Goal: Task Accomplishment & Management: Manage account settings

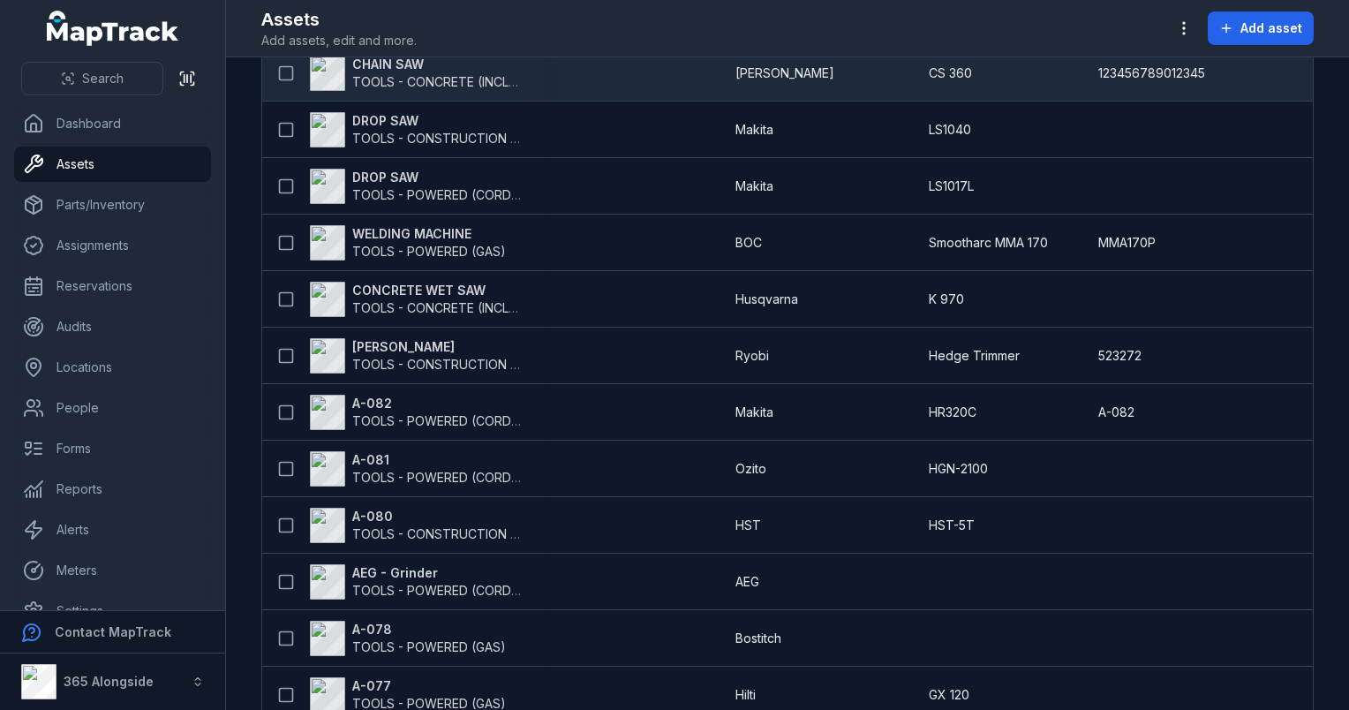
scroll to position [365, 0]
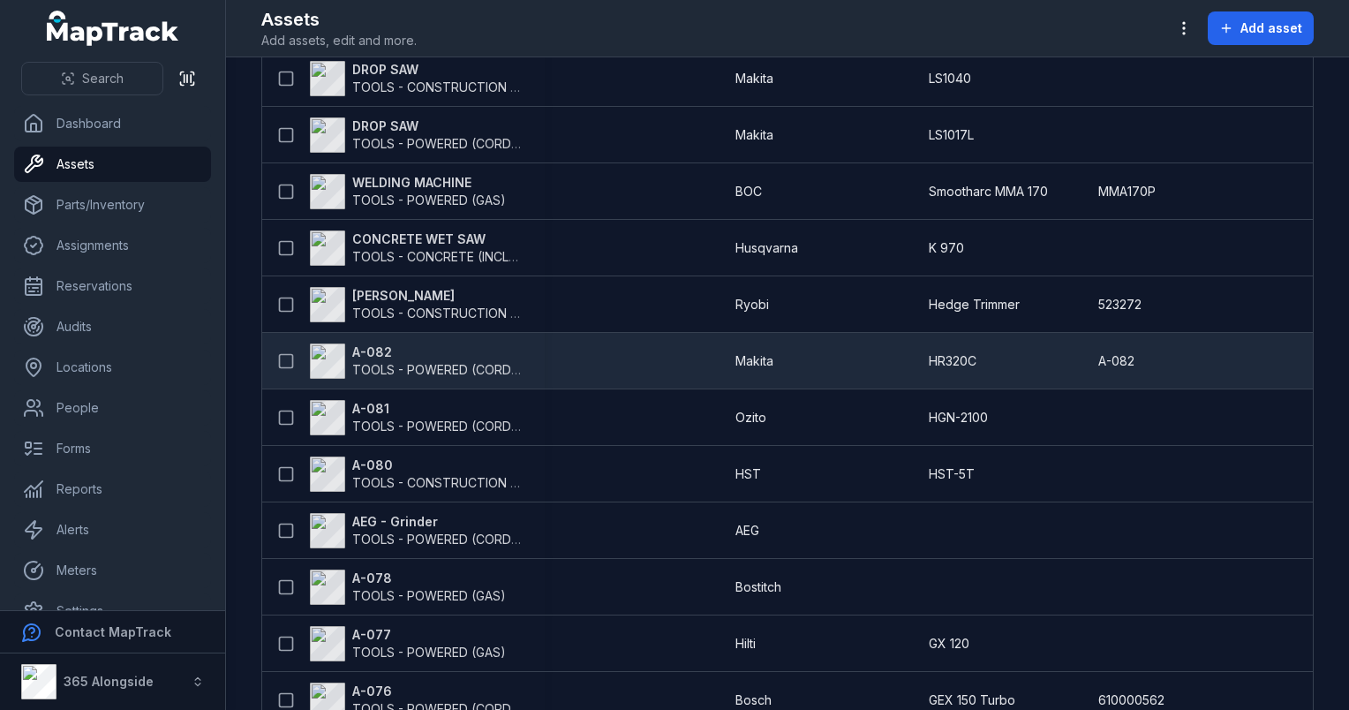
click at [407, 357] on strong "A-082" at bounding box center [437, 352] width 171 height 18
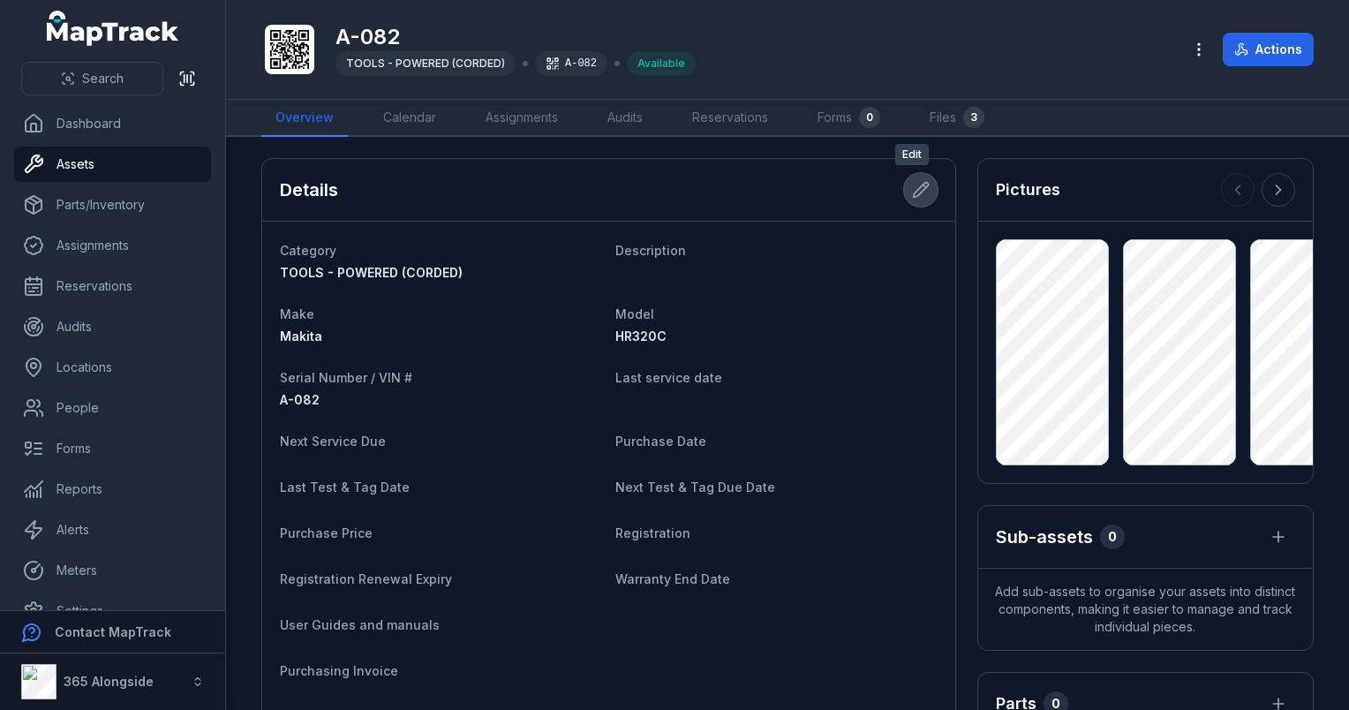
click at [913, 189] on icon at bounding box center [920, 190] width 15 height 15
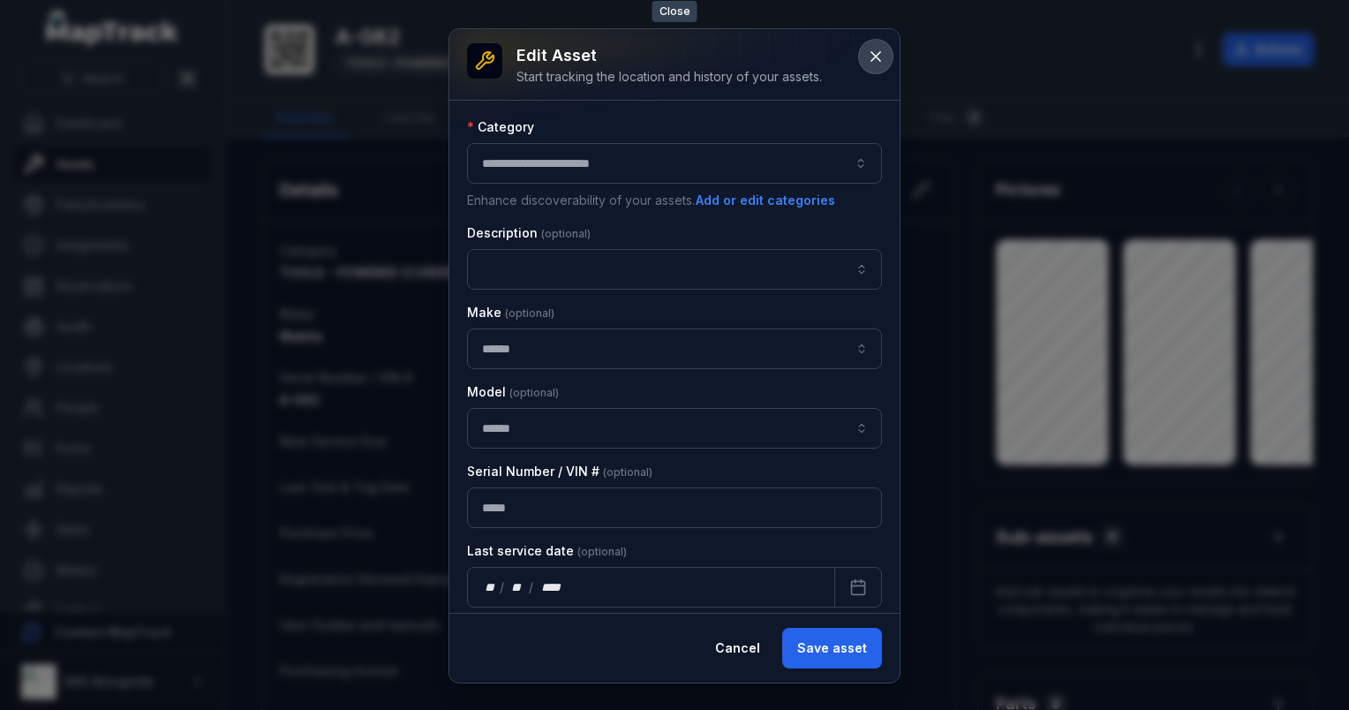
click at [873, 49] on icon at bounding box center [876, 57] width 18 height 18
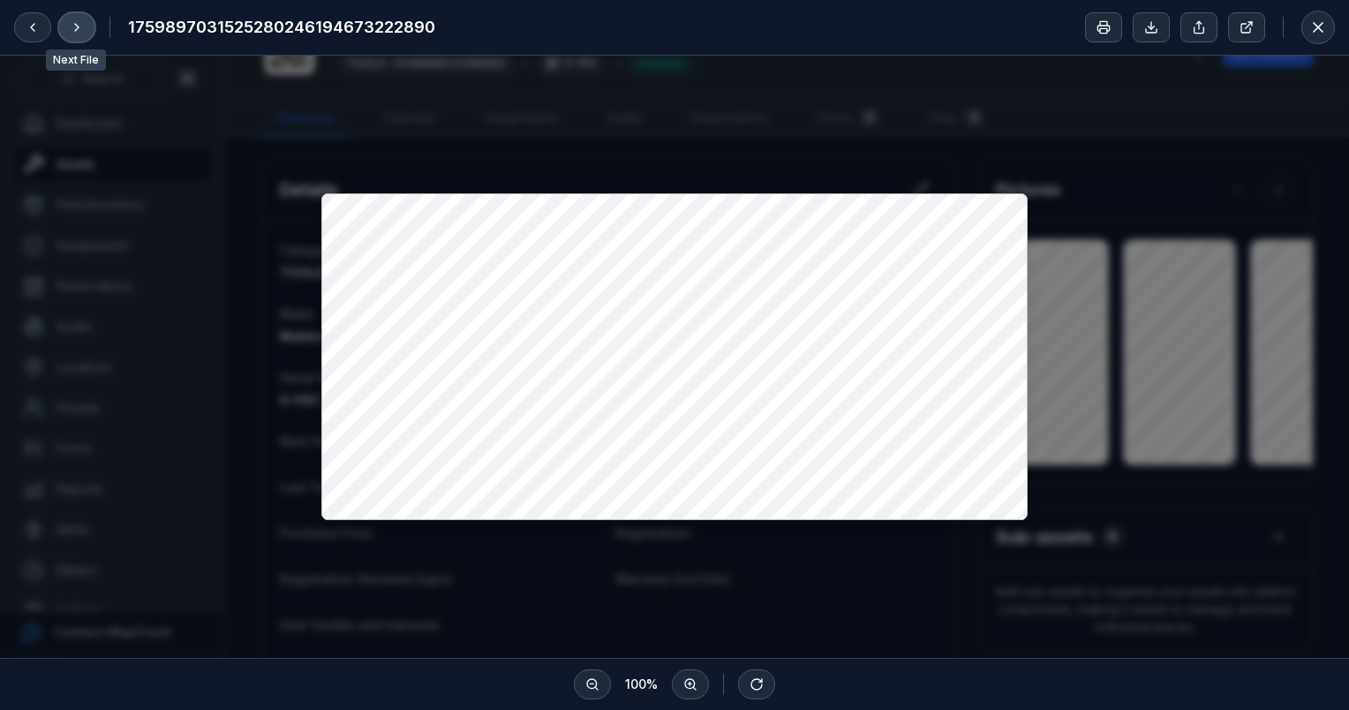
click at [68, 30] on button at bounding box center [76, 27] width 37 height 30
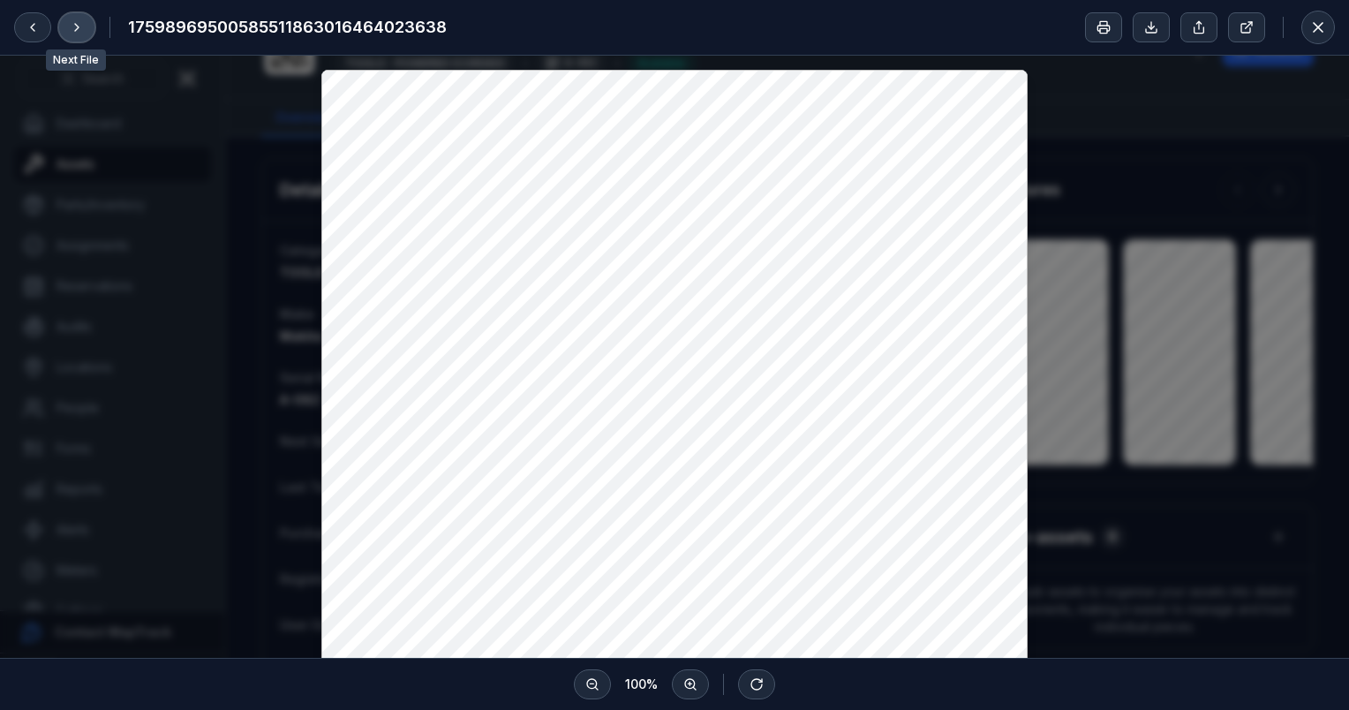
click at [67, 29] on button at bounding box center [76, 27] width 37 height 30
click at [1321, 25] on icon at bounding box center [1318, 27] width 9 height 9
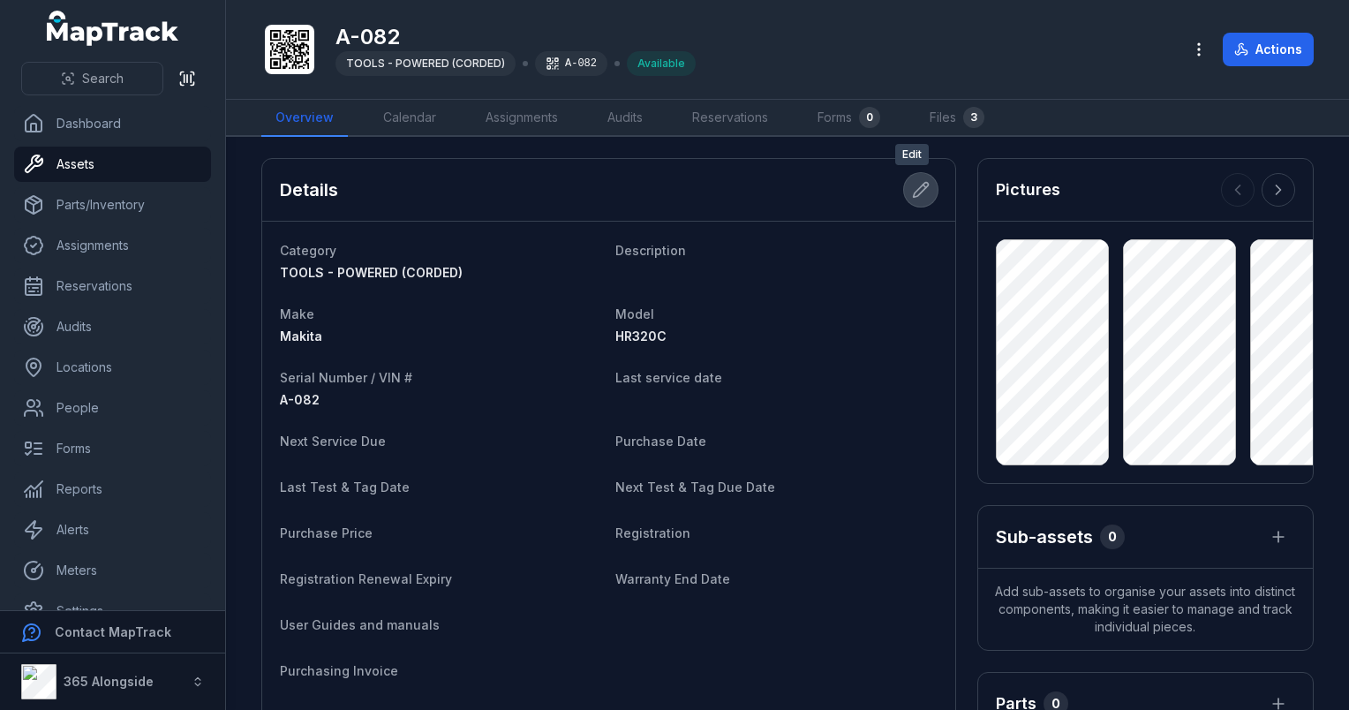
click at [913, 187] on icon at bounding box center [921, 190] width 18 height 18
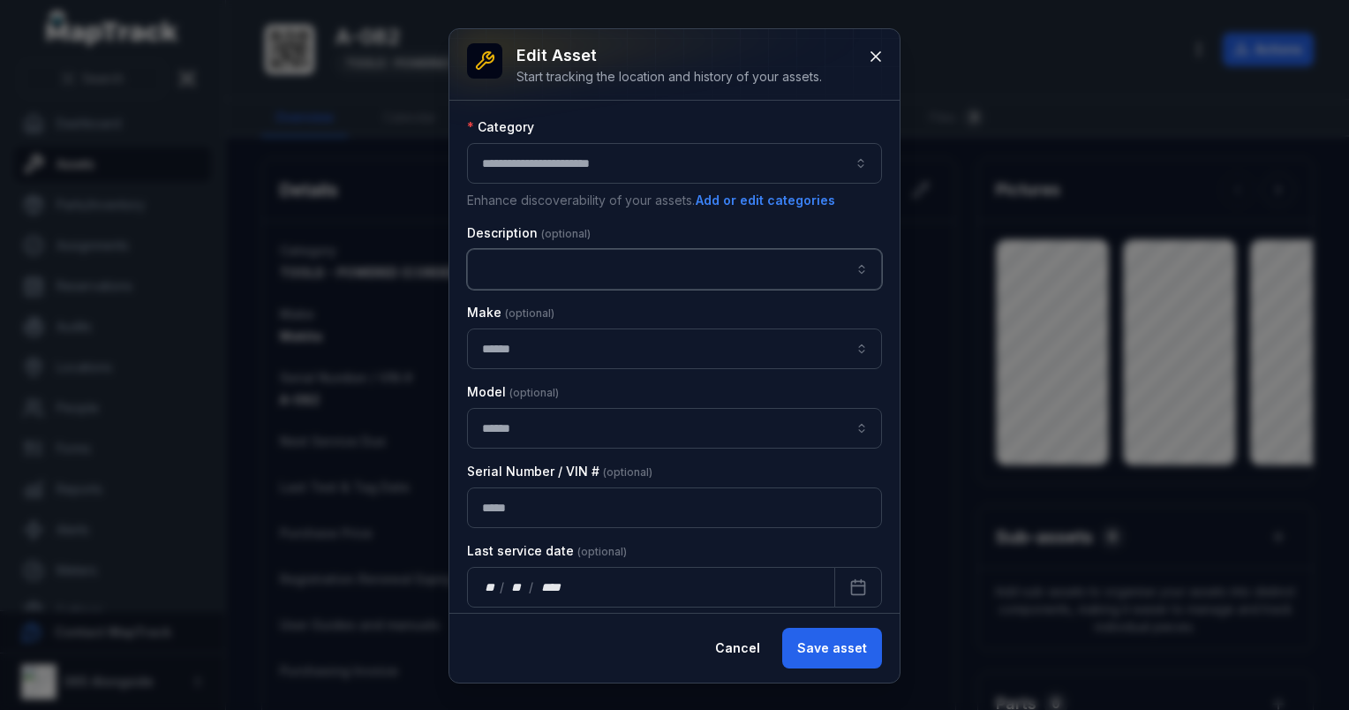
click at [550, 264] on input "asset-edit:description-label" at bounding box center [674, 269] width 415 height 41
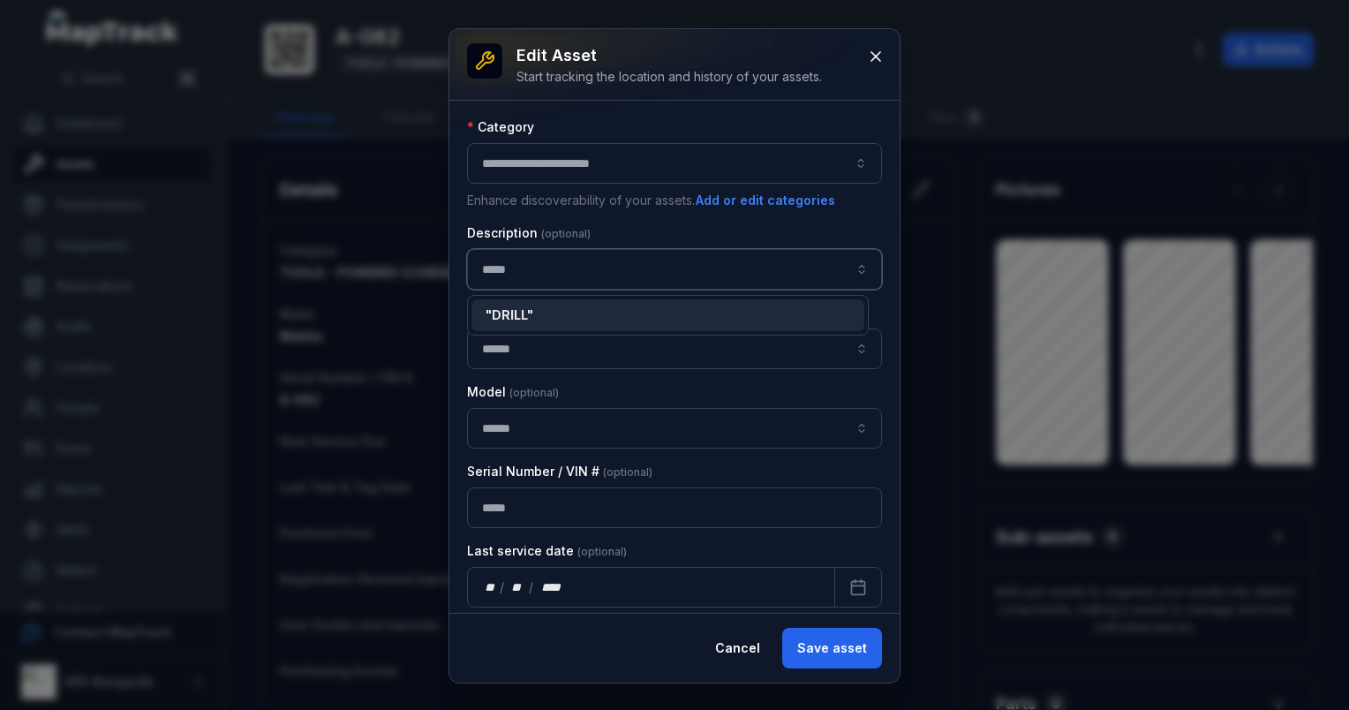
type input "*****"
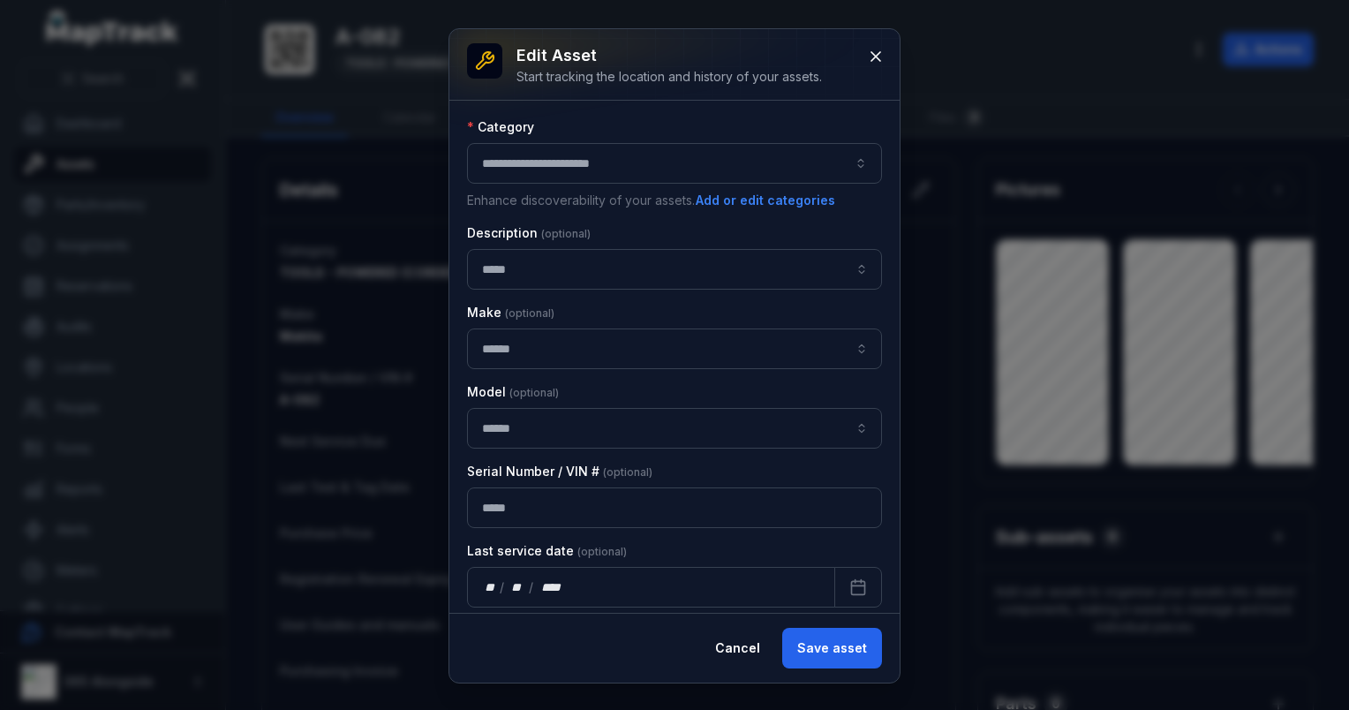
click at [858, 657] on div "**********" at bounding box center [674, 355] width 450 height 653
click at [858, 657] on button "Save asset" at bounding box center [832, 648] width 100 height 41
